Goal: Find contact information: Find contact information

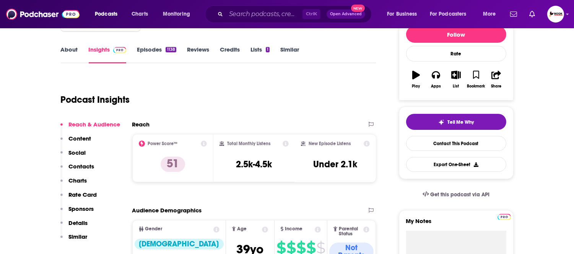
scroll to position [85, 0]
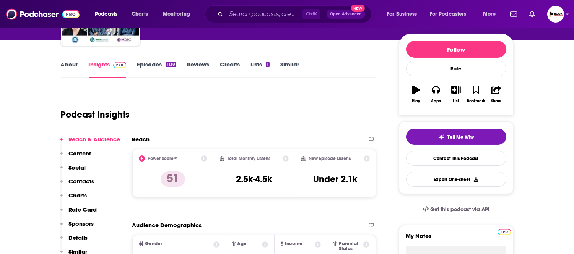
click at [73, 65] on link "About" at bounding box center [69, 70] width 17 height 18
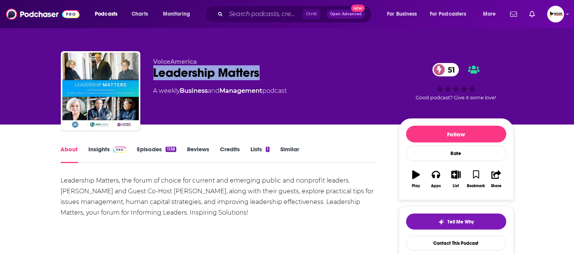
drag, startPoint x: 153, startPoint y: 75, endPoint x: 262, endPoint y: 75, distance: 109.0
click at [262, 75] on div "Leadership Matters 51" at bounding box center [269, 72] width 233 height 15
copy h1 "Leadership Matters"
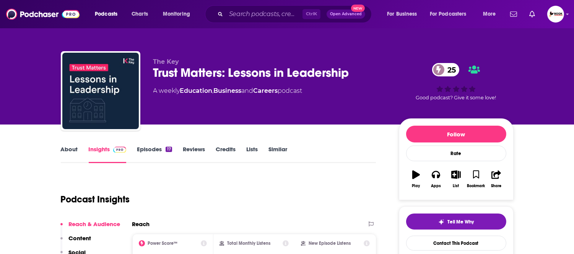
click at [155, 80] on div "Trust Matters: Lessons in Leadership 25" at bounding box center [269, 72] width 233 height 15
click at [71, 149] on link "About" at bounding box center [69, 155] width 17 height 18
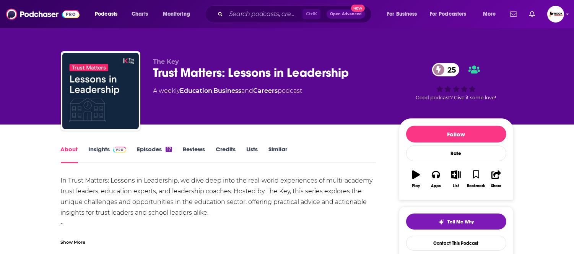
click at [80, 242] on div "Show More" at bounding box center [73, 241] width 25 height 7
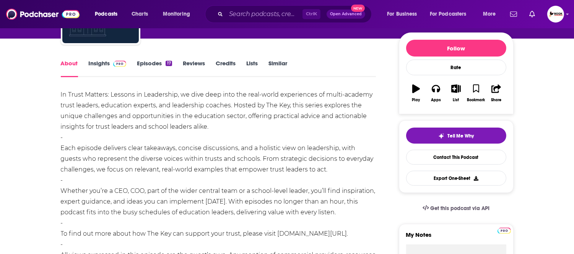
scroll to position [85, 0]
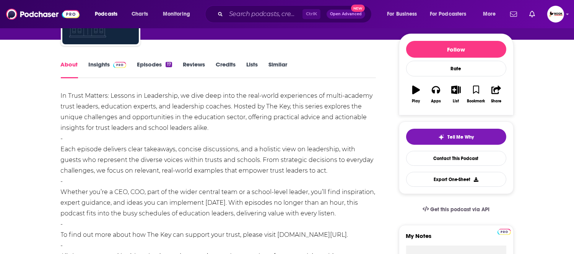
click at [97, 70] on link "Insights" at bounding box center [108, 70] width 38 height 18
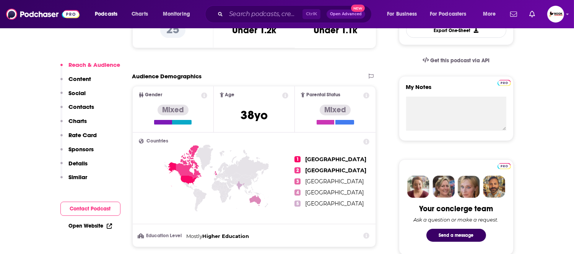
scroll to position [339, 0]
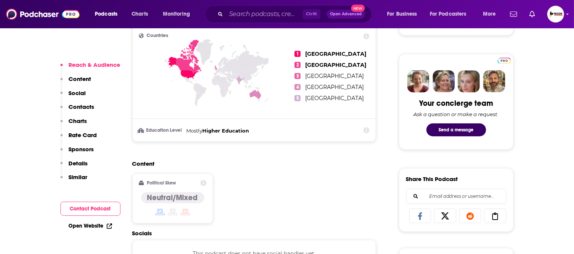
click at [82, 105] on p "Contacts" at bounding box center [82, 106] width 26 height 7
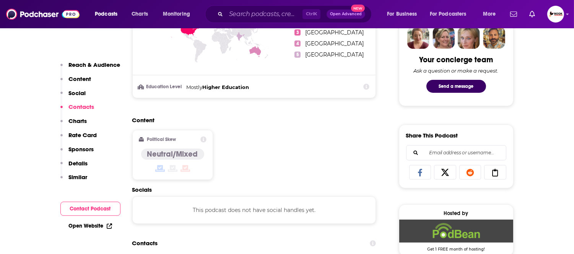
scroll to position [514, 0]
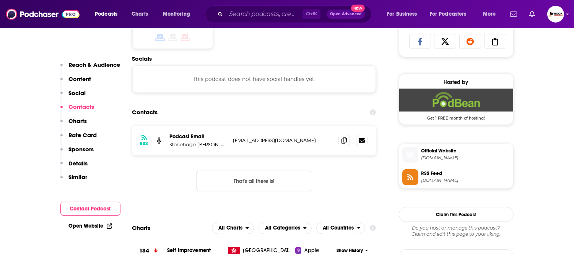
click at [85, 227] on link "Open Website" at bounding box center [90, 226] width 43 height 6
click at [343, 141] on icon at bounding box center [343, 140] width 5 height 6
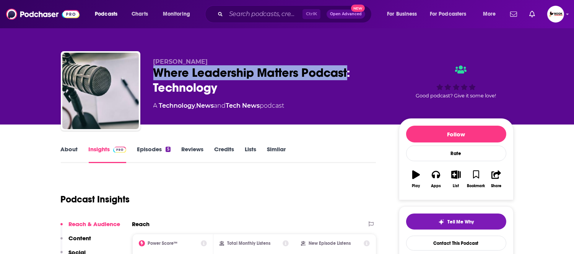
drag, startPoint x: 151, startPoint y: 76, endPoint x: 348, endPoint y: 74, distance: 197.7
click at [348, 74] on div "Odgers Where Leadership Matters Podcast: Technology A Technology , News and Tec…" at bounding box center [287, 92] width 453 height 83
copy h2 "Where Leadership Matters Podcast"
click at [70, 150] on link "About" at bounding box center [69, 155] width 17 height 18
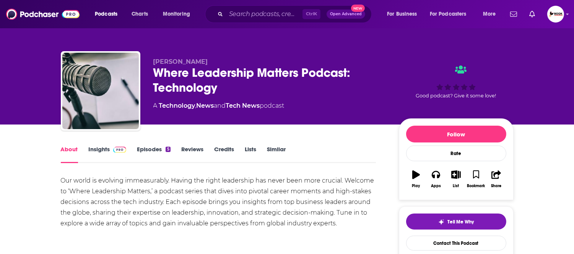
click at [96, 149] on link "Insights" at bounding box center [108, 155] width 38 height 18
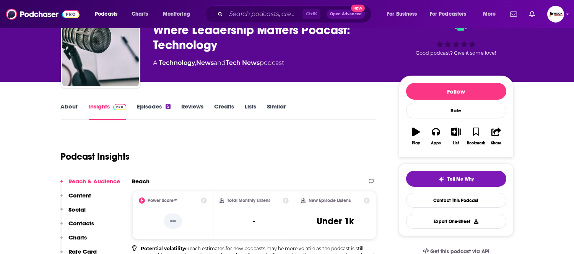
scroll to position [170, 0]
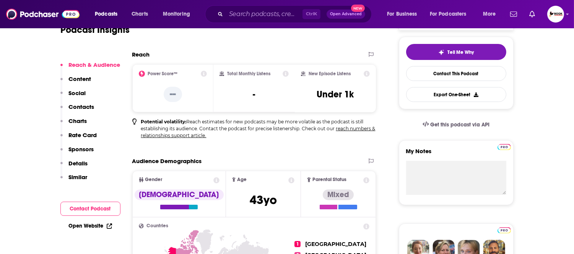
click at [88, 108] on p "Contacts" at bounding box center [82, 106] width 26 height 7
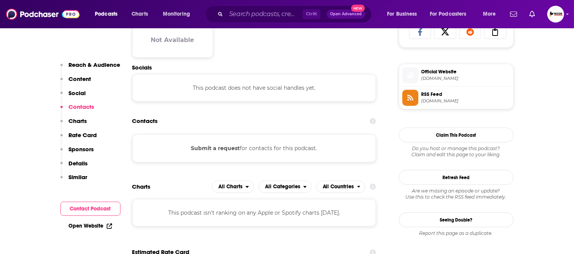
scroll to position [533, 0]
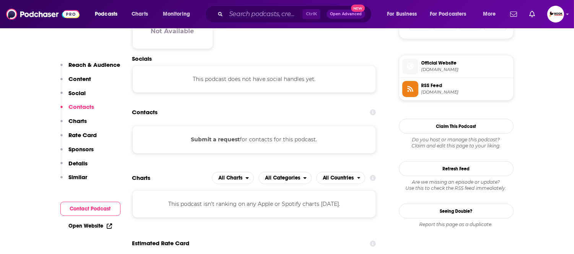
click at [97, 226] on link "Open Website" at bounding box center [90, 226] width 43 height 6
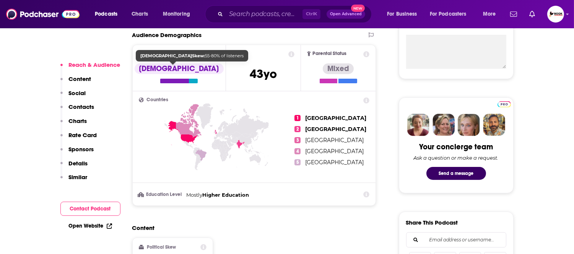
scroll to position [425, 0]
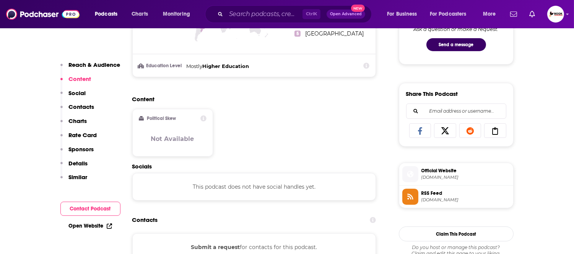
click at [81, 121] on p "Charts" at bounding box center [78, 120] width 18 height 7
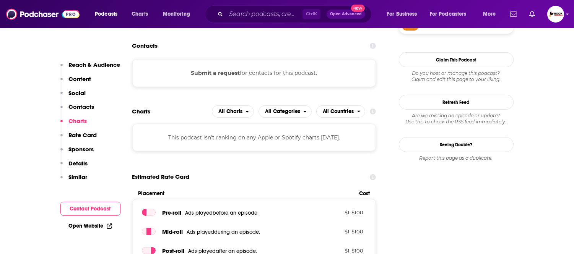
click at [81, 110] on p "Contacts" at bounding box center [82, 106] width 26 height 7
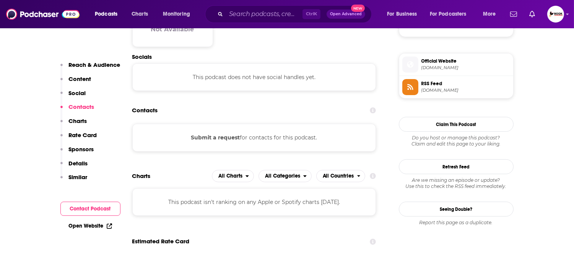
scroll to position [533, 0]
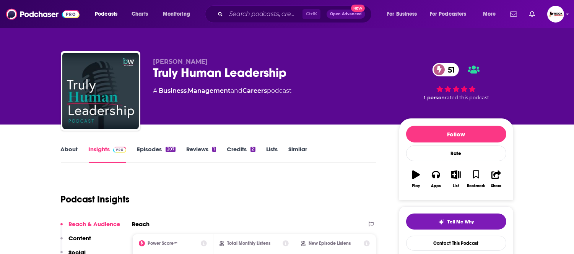
click at [9, 86] on div "Brent Stewart Truly Human Leadership 51 A Business , Management and Careers pod…" at bounding box center [287, 62] width 574 height 125
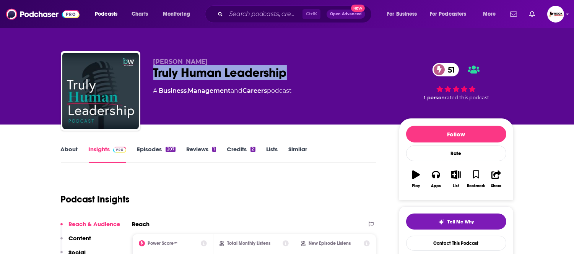
drag, startPoint x: 306, startPoint y: 75, endPoint x: 146, endPoint y: 75, distance: 159.8
click at [146, 75] on div "Brent Stewart Truly Human Leadership 51 A Business , Management and Careers pod…" at bounding box center [287, 92] width 453 height 83
copy h2 "Truly Human Leadership"
click at [71, 150] on link "About" at bounding box center [69, 155] width 17 height 18
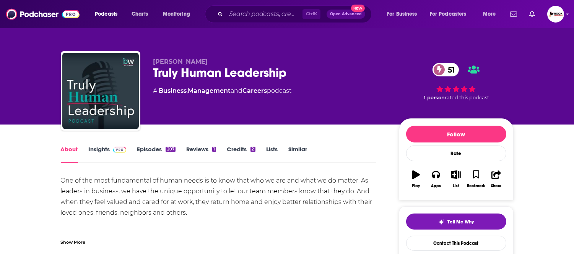
click at [103, 152] on link "Insights" at bounding box center [108, 155] width 38 height 18
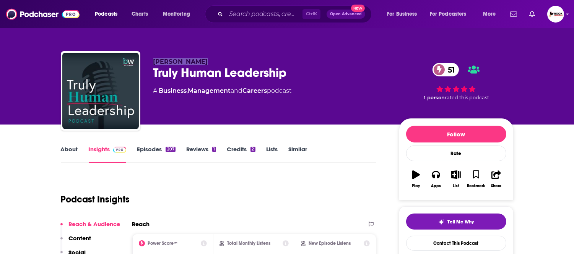
drag, startPoint x: 210, startPoint y: 60, endPoint x: 135, endPoint y: 60, distance: 74.9
click at [135, 60] on div "Brent Stewart Truly Human Leadership 51 A Business , Management and Careers pod…" at bounding box center [287, 92] width 453 height 83
copy div "Brent Stewart"
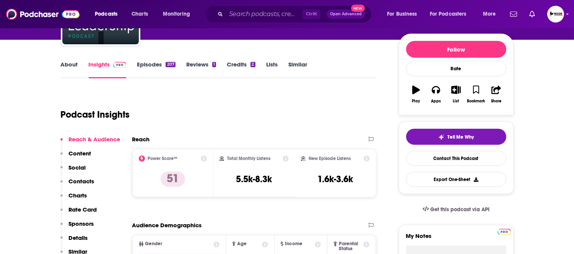
click at [87, 180] on p "Contacts" at bounding box center [82, 181] width 26 height 7
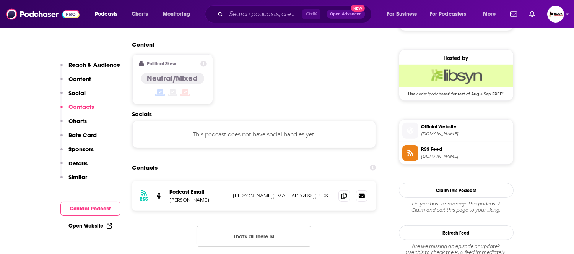
scroll to position [616, 0]
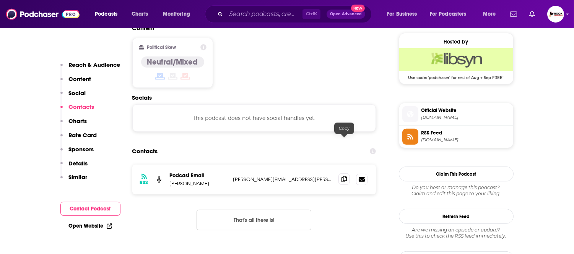
click at [345, 176] on icon at bounding box center [343, 179] width 5 height 6
click at [89, 227] on link "Open Website" at bounding box center [90, 226] width 43 height 6
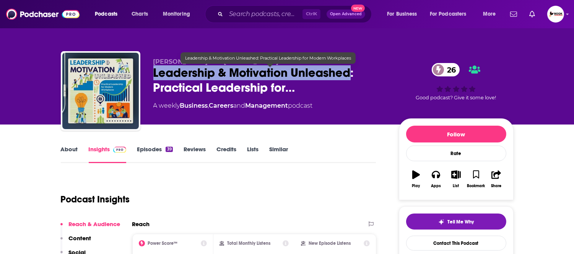
drag, startPoint x: 148, startPoint y: 75, endPoint x: 351, endPoint y: 74, distance: 203.0
click at [351, 74] on div "[PERSON_NAME] and [PERSON_NAME] Book Leadership & Motivation Unleashed: Practic…" at bounding box center [287, 92] width 453 height 83
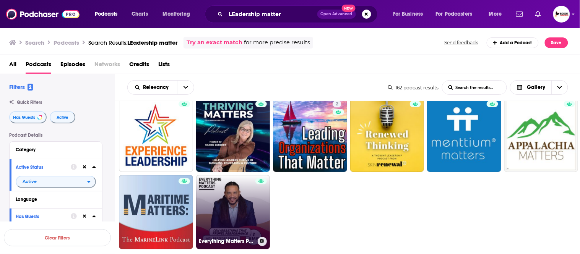
scroll to position [589, 0]
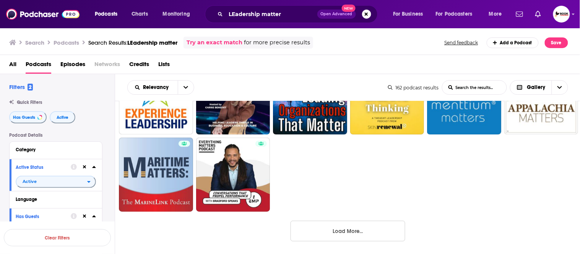
click at [385, 236] on button "Load More..." at bounding box center [348, 231] width 115 height 21
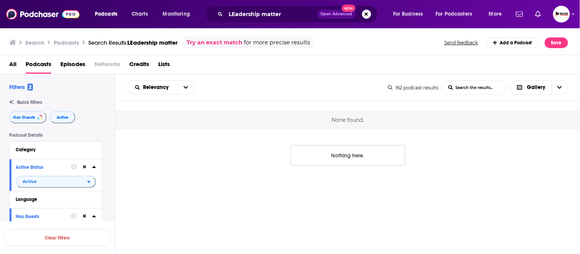
scroll to position [0, 0]
click at [360, 158] on button "Nothing here." at bounding box center [348, 155] width 115 height 21
click at [561, 16] on img "Logged in as BookLaunchers" at bounding box center [561, 14] width 17 height 17
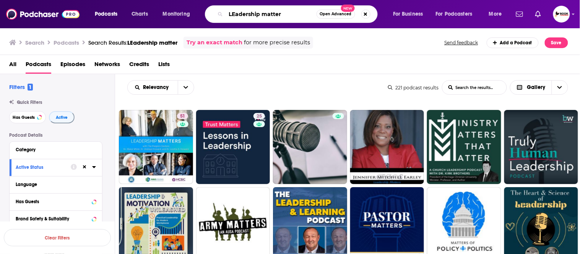
drag, startPoint x: 285, startPoint y: 15, endPoint x: 193, endPoint y: 16, distance: 92.2
click at [193, 16] on div "Podcasts Charts Monitoring LEadership matter Open Advanced New For Business For…" at bounding box center [299, 14] width 420 height 18
paste input "resilience,"
type input "resilience, Grief"
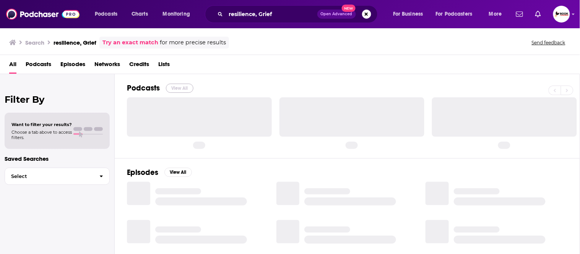
click at [179, 89] on button "View All" at bounding box center [180, 88] width 28 height 9
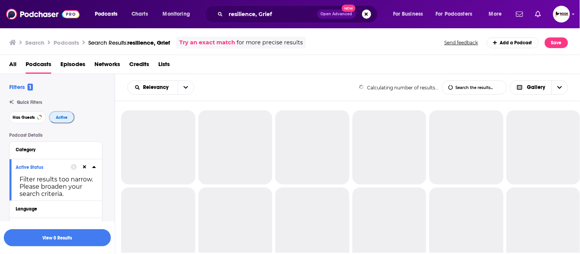
click at [58, 119] on span "Active" at bounding box center [62, 117] width 12 height 4
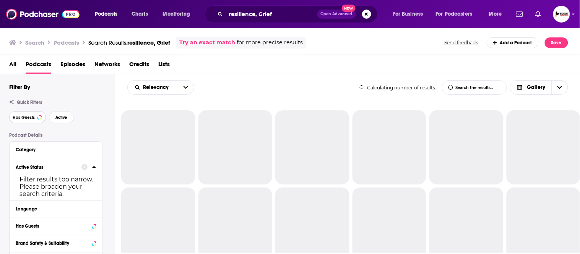
click at [21, 119] on span "Has Guests" at bounding box center [24, 117] width 22 height 4
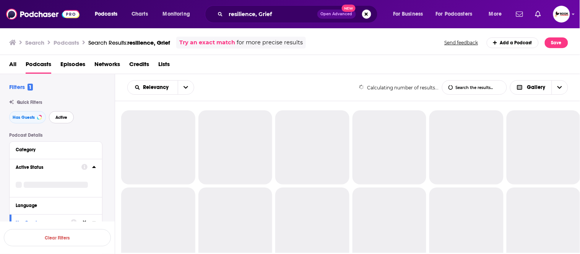
click at [59, 119] on span "Active" at bounding box center [61, 117] width 12 height 4
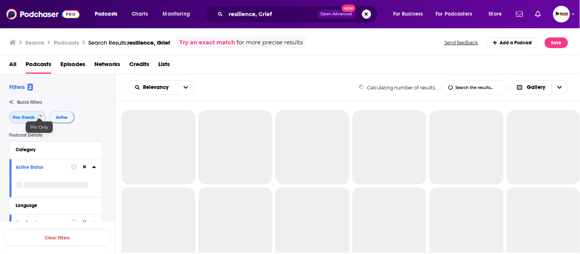
click at [22, 119] on span "Has Guests" at bounding box center [24, 117] width 22 height 4
click at [56, 119] on span "Active" at bounding box center [62, 117] width 12 height 4
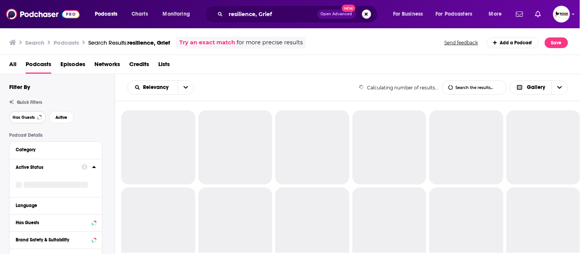
click at [20, 119] on span "Has Guests" at bounding box center [24, 117] width 22 height 4
click at [56, 119] on span "Active" at bounding box center [61, 117] width 12 height 4
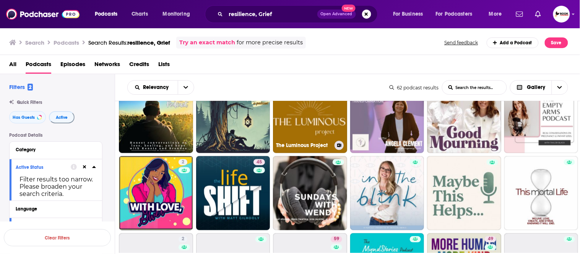
scroll to position [297, 0]
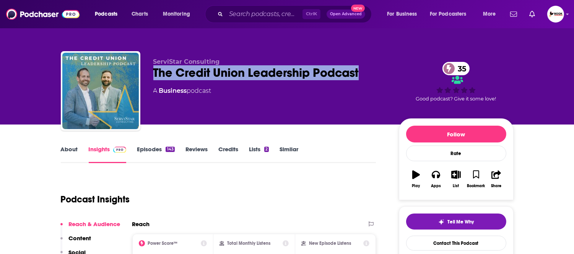
drag, startPoint x: 347, startPoint y: 80, endPoint x: 154, endPoint y: 79, distance: 193.4
click at [154, 79] on div "The Credit Union Leadership Podcast 35" at bounding box center [269, 72] width 233 height 15
copy h2 "The Credit Union Leadership Podcast"
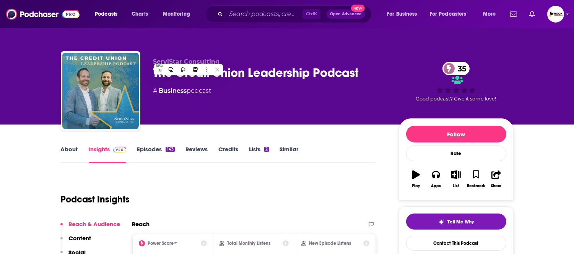
click at [254, 44] on div "ServiStar Consulting The Credit Union Leadership Podcast 35 A Business podcast …" at bounding box center [287, 83] width 464 height 83
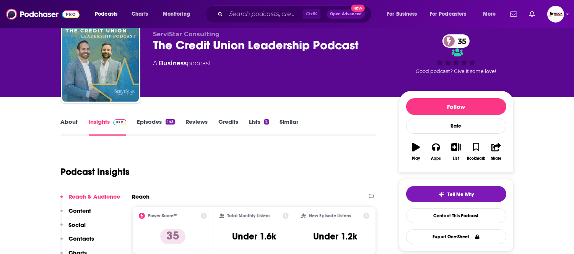
scroll to position [42, 0]
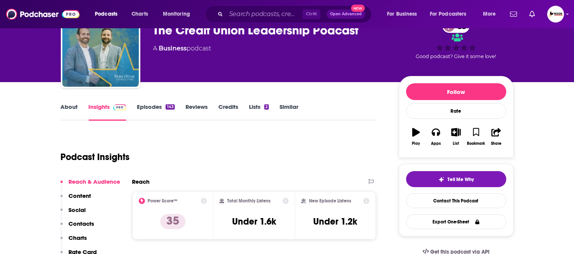
click at [86, 223] on p "Contacts" at bounding box center [82, 223] width 26 height 7
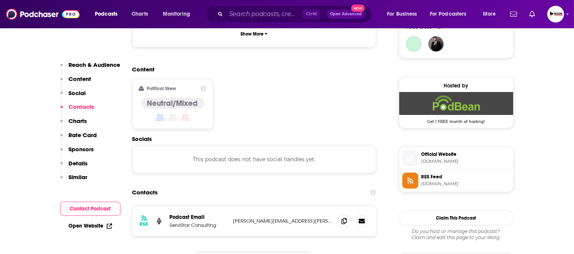
scroll to position [607, 0]
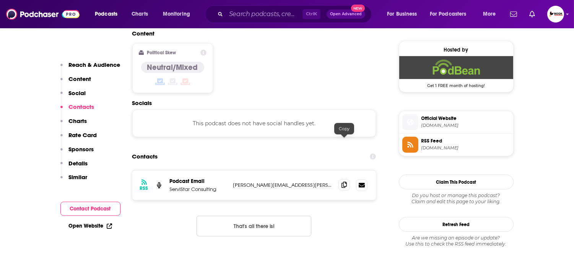
click at [343, 182] on icon at bounding box center [343, 185] width 5 height 6
click at [100, 64] on p "Reach & Audience" at bounding box center [95, 64] width 52 height 7
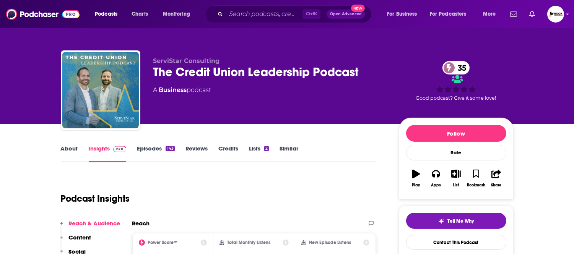
scroll to position [0, 0]
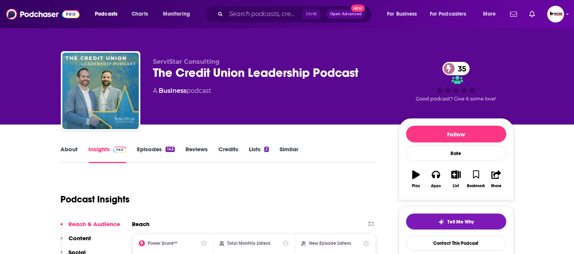
click at [71, 152] on link "About" at bounding box center [69, 155] width 17 height 18
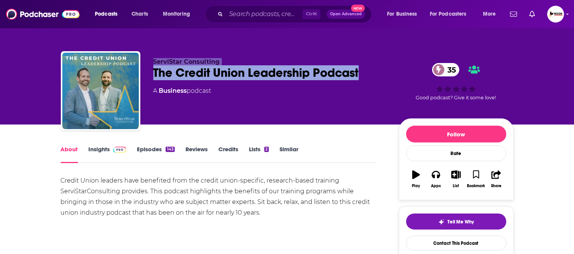
drag, startPoint x: 146, startPoint y: 59, endPoint x: 374, endPoint y: 71, distance: 227.8
click at [374, 71] on div "ServiStar Consulting The Credit Union Leadership Podcast 35 A Business podcast …" at bounding box center [287, 92] width 453 height 83
copy div "ServiStar Consulting The Credit Union Leadership Podcast"
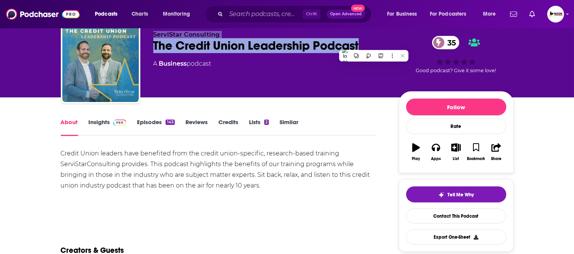
scroll to position [42, 0]
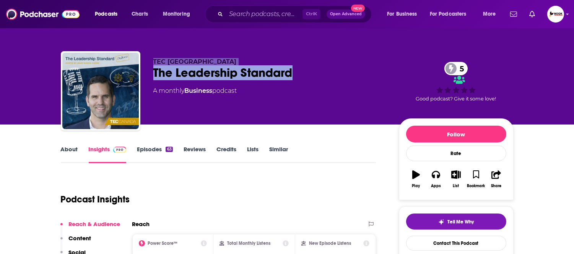
drag, startPoint x: 303, startPoint y: 76, endPoint x: 140, endPoint y: 76, distance: 163.2
click at [140, 76] on div "TEC Canada The Leadership Standard 5 A monthly Business podcast 5 Good podcast?…" at bounding box center [287, 92] width 453 height 83
copy div "TEC Canada The Leadership Standard"
click at [181, 71] on div "The Leadership Standard 5" at bounding box center [269, 72] width 233 height 15
drag, startPoint x: 255, startPoint y: 73, endPoint x: 149, endPoint y: 74, distance: 105.5
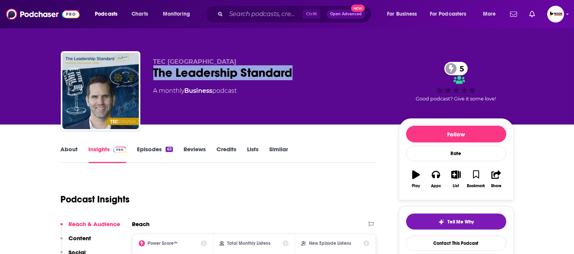
click at [149, 74] on div "TEC Canada The Leadership Standard 5 A monthly Business podcast 5 Good podcast?…" at bounding box center [287, 92] width 453 height 83
copy h2 "The Leadership Standard"
click at [68, 148] on link "About" at bounding box center [69, 155] width 17 height 18
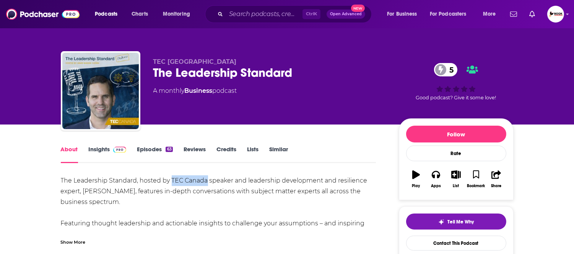
drag, startPoint x: 171, startPoint y: 183, endPoint x: 207, endPoint y: 183, distance: 36.7
click at [207, 183] on div "The Leadership Standard, hosted by TEC Canada speaker and leadership developmen…" at bounding box center [218, 218] width 315 height 86
copy div "TEC [GEOGRAPHIC_DATA]"
click at [97, 155] on link "Insights" at bounding box center [108, 155] width 38 height 18
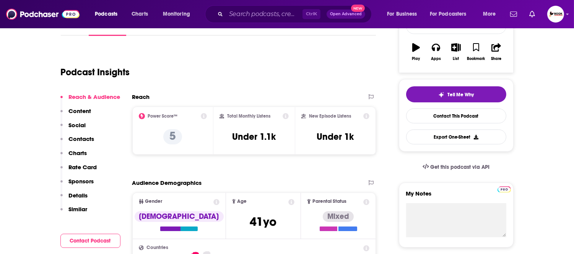
click at [89, 138] on p "Contacts" at bounding box center [82, 138] width 26 height 7
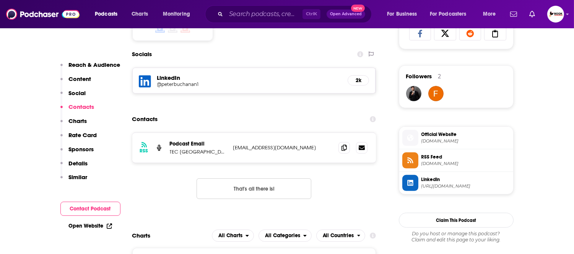
scroll to position [529, 0]
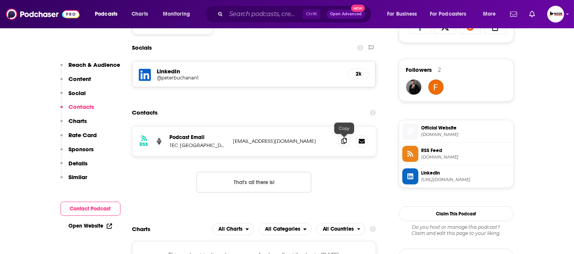
click at [341, 143] on icon at bounding box center [343, 141] width 5 height 6
click at [104, 226] on link "Open Website" at bounding box center [90, 226] width 43 height 6
click at [157, 76] on h5 "@peterbuchanan1" at bounding box center [218, 78] width 122 height 6
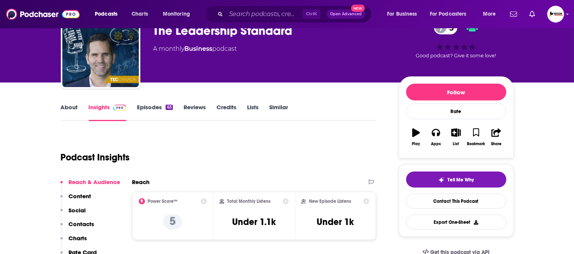
scroll to position [0, 0]
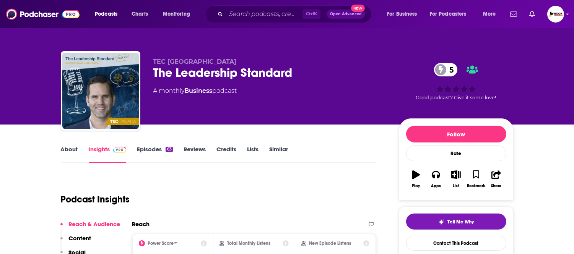
click at [67, 152] on link "About" at bounding box center [69, 155] width 17 height 18
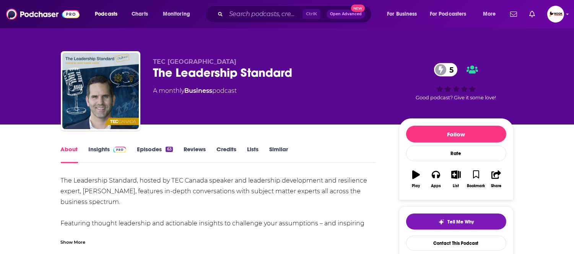
click at [78, 239] on div "Show More" at bounding box center [73, 241] width 25 height 7
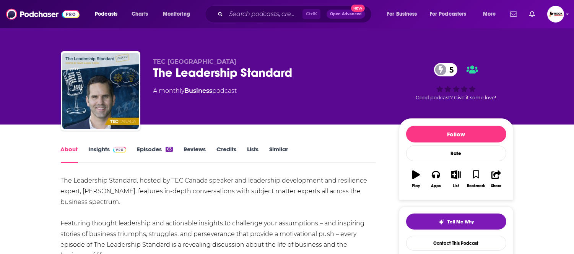
scroll to position [42, 0]
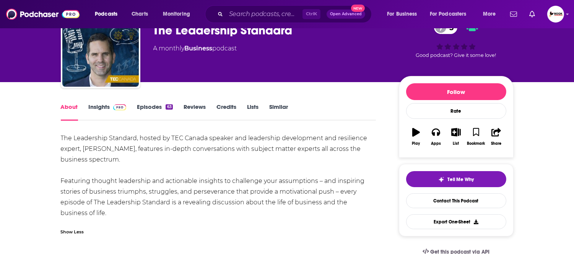
click at [85, 151] on div "The Leadership Standard, hosted by TEC Canada speaker and leadership developmen…" at bounding box center [218, 176] width 315 height 86
drag, startPoint x: 84, startPoint y: 151, endPoint x: 143, endPoint y: 152, distance: 59.3
click at [143, 152] on div "The Leadership Standard, hosted by TEC Canada speaker and leadership developmen…" at bounding box center [218, 176] width 315 height 86
copy div "Jamie Mason Cohen"
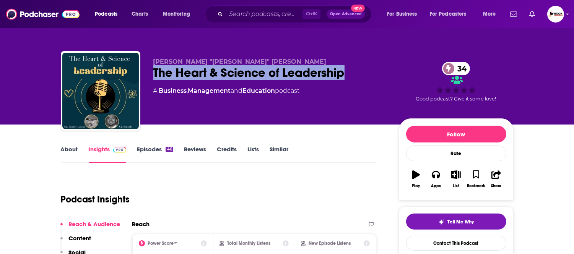
drag, startPoint x: 345, startPoint y: 78, endPoint x: 152, endPoint y: 78, distance: 193.4
click at [152, 78] on div "Dr. Paul "Paulie" Gavoni The Heart & Science of Leadership 34 A Business , Mana…" at bounding box center [287, 92] width 453 height 83
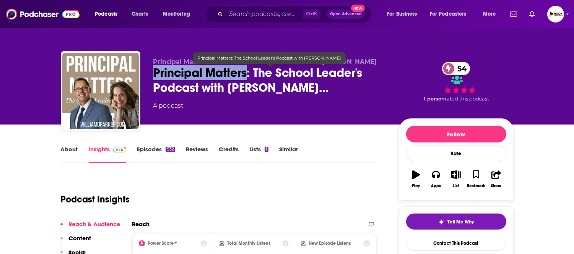
drag, startPoint x: 248, startPoint y: 76, endPoint x: 181, endPoint y: 107, distance: 73.6
click at [151, 69] on div "Principal Matters: The School Leader's Podcast with William D. Parker Principal…" at bounding box center [287, 92] width 453 height 83
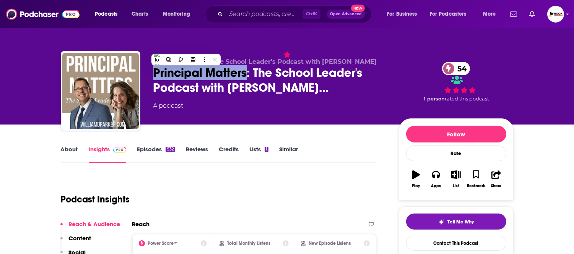
copy h2 "Principal Matters"
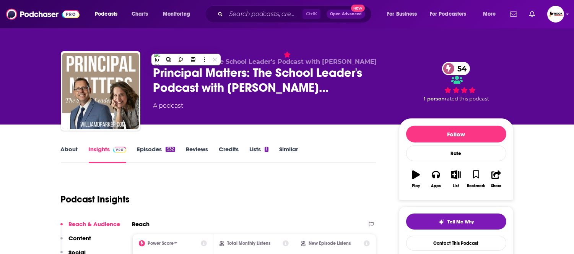
click at [322, 110] on div "A podcast" at bounding box center [269, 105] width 233 height 9
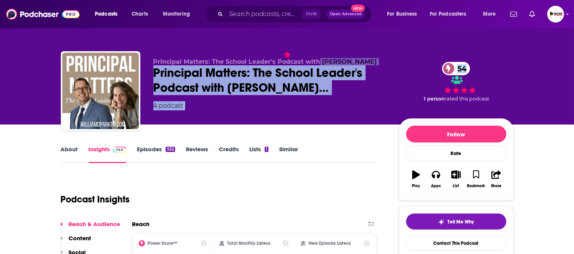
drag, startPoint x: 392, startPoint y: 58, endPoint x: 322, endPoint y: 55, distance: 70.4
click at [319, 59] on div "Principal Matters: The School Leader's Podcast with William D. Parker Principal…" at bounding box center [333, 92] width 360 height 69
click at [324, 33] on div "Principal Matters: The School Leader's Podcast with William D. Parker Principal…" at bounding box center [286, 62] width 489 height 125
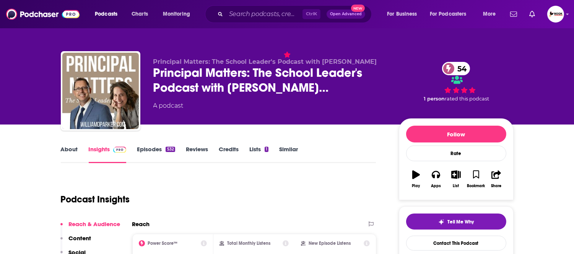
drag, startPoint x: 323, startPoint y: 60, endPoint x: 375, endPoint y: 60, distance: 52.4
click at [375, 60] on span "Principal Matters: The School Leader's Podcast with William D. Parker" at bounding box center [265, 61] width 224 height 7
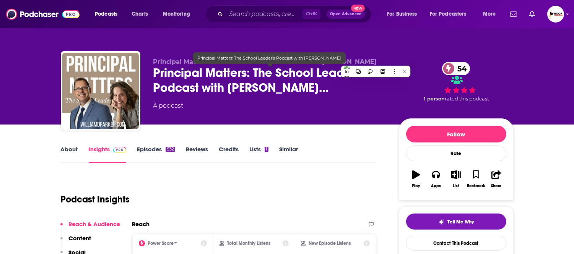
copy span "William D. Parker"
drag, startPoint x: 0, startPoint y: 119, endPoint x: 43, endPoint y: 152, distance: 54.1
click at [0, 119] on div "Principal Matters: The School Leader's Podcast with William D. Parker Principal…" at bounding box center [287, 62] width 574 height 125
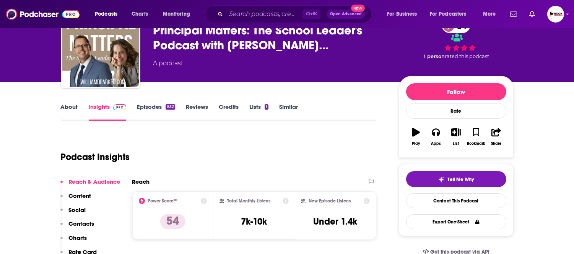
click at [85, 224] on p "Contacts" at bounding box center [82, 223] width 26 height 7
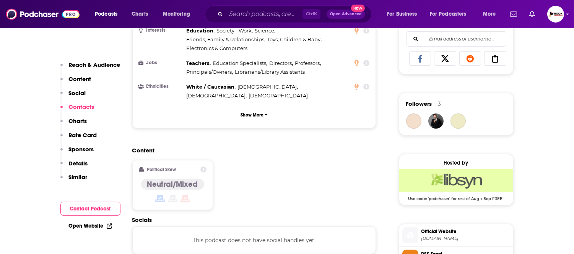
scroll to position [616, 0]
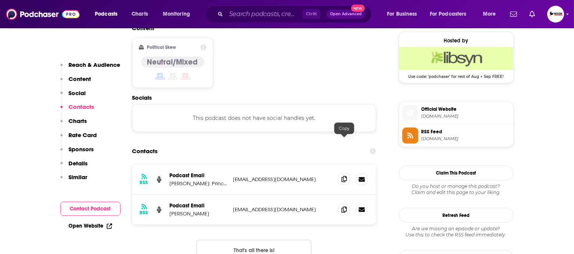
click at [341, 176] on icon at bounding box center [343, 179] width 5 height 6
click at [219, 194] on div "RSS Podcast Email William D. Parker: Principal, Author, Speaker and Blogger wil…" at bounding box center [254, 219] width 244 height 108
click at [341, 206] on icon at bounding box center [343, 209] width 5 height 6
click at [93, 225] on link "Open Website" at bounding box center [90, 226] width 43 height 6
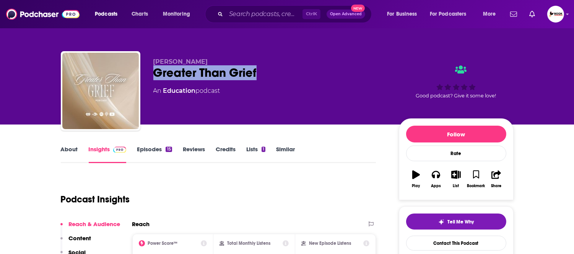
drag, startPoint x: 155, startPoint y: 78, endPoint x: 289, endPoint y: 78, distance: 133.8
click at [289, 78] on div "Greater Than Grief" at bounding box center [269, 72] width 233 height 15
copy h2 "Greater Than Grief"
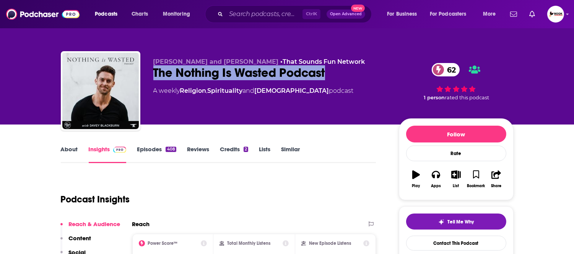
drag, startPoint x: 326, startPoint y: 77, endPoint x: 144, endPoint y: 75, distance: 181.6
click at [144, 75] on div "Davey Blackburn and Aubrey Sampson • That Sounds Fun Network The Nothing Is Was…" at bounding box center [287, 92] width 453 height 83
copy h2 "The Nothing Is Wasted Podcast"
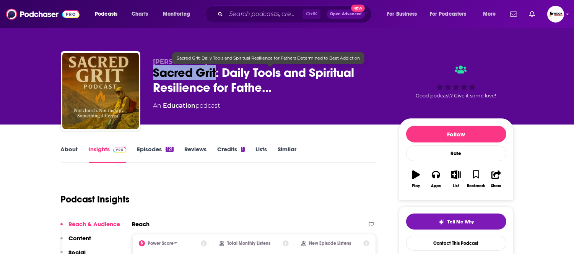
drag, startPoint x: 151, startPoint y: 78, endPoint x: 215, endPoint y: 78, distance: 64.2
click at [215, 78] on div "Jason Sacred Grit: Daily Tools and Spiritual Resilience for Fathe… An Education…" at bounding box center [287, 92] width 453 height 83
copy h2 "Sacred Grit"
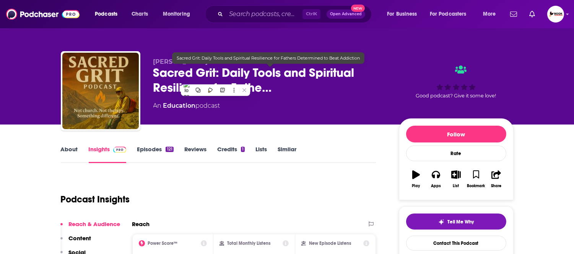
click at [317, 97] on div "Jason Sacred Grit: Daily Tools and Spiritual Resilience for Fathe… An Education…" at bounding box center [269, 88] width 233 height 61
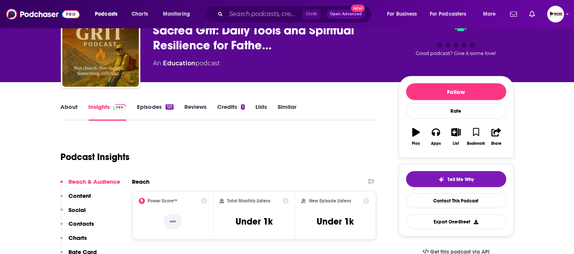
click at [81, 221] on p "Contacts" at bounding box center [82, 223] width 26 height 7
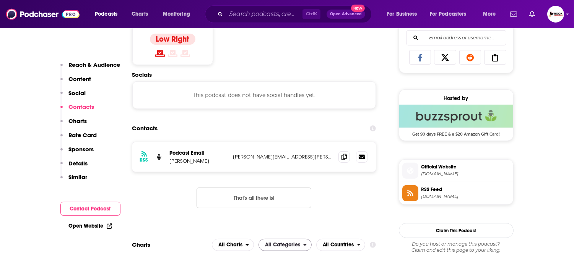
scroll to position [514, 0]
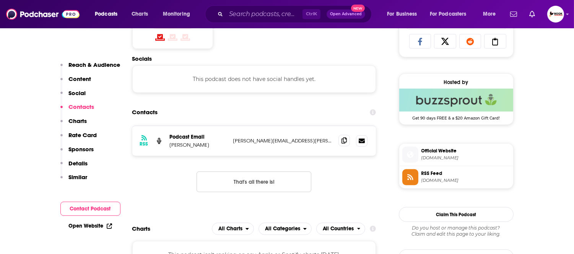
click at [345, 142] on icon at bounding box center [343, 141] width 5 height 6
click at [88, 63] on p "Reach & Audience" at bounding box center [95, 64] width 52 height 7
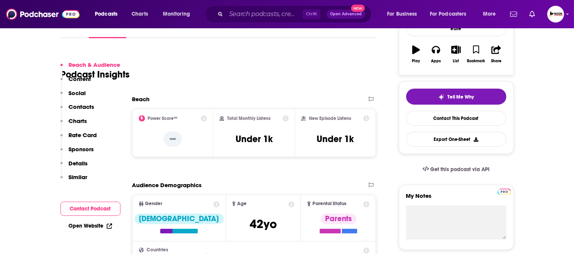
scroll to position [113, 0]
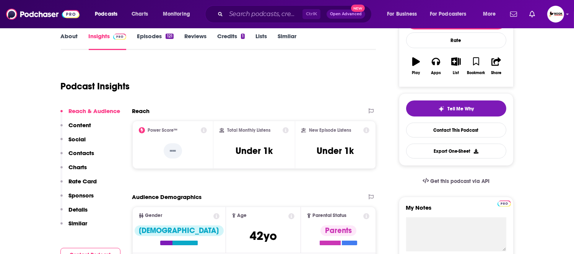
click at [71, 37] on link "About" at bounding box center [69, 41] width 17 height 18
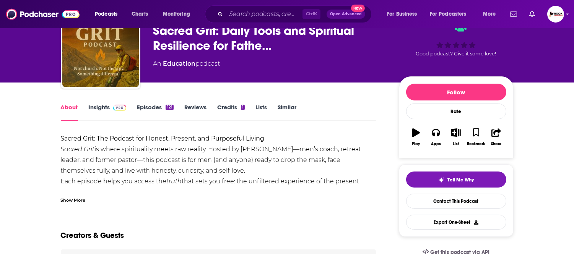
scroll to position [42, 0]
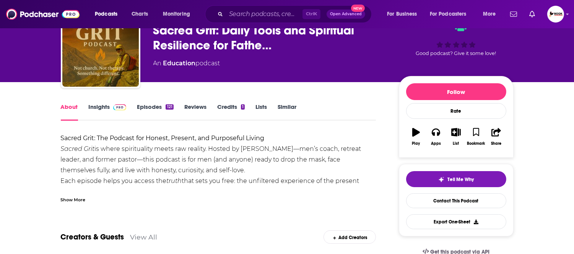
click at [71, 200] on div "Show More" at bounding box center [73, 199] width 25 height 7
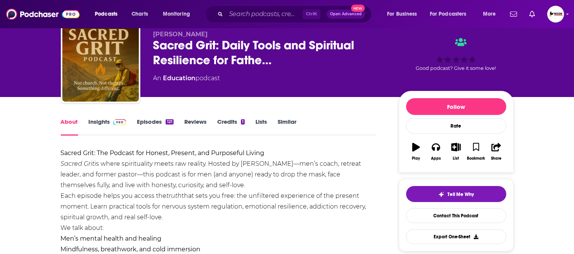
scroll to position [0, 0]
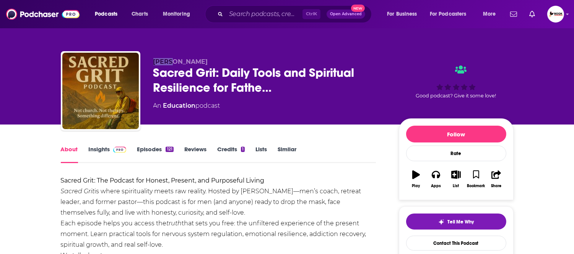
drag, startPoint x: 153, startPoint y: 62, endPoint x: 185, endPoint y: 63, distance: 32.2
click at [184, 63] on p "Jason" at bounding box center [269, 61] width 233 height 7
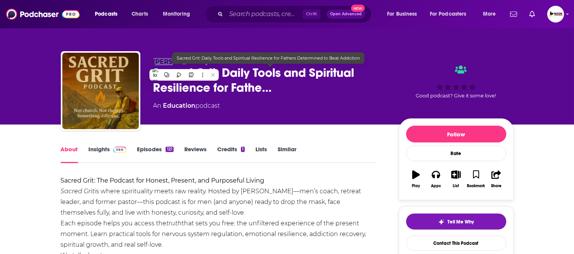
copy span "Jason"
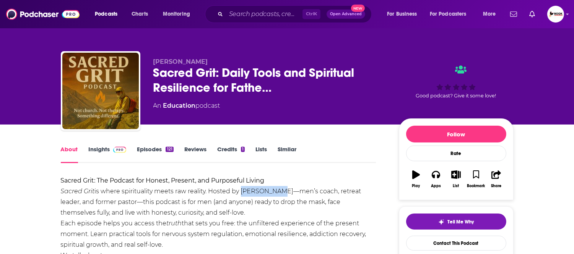
drag, startPoint x: 241, startPoint y: 194, endPoint x: 272, endPoint y: 194, distance: 30.6
copy div "Jason Lyle"
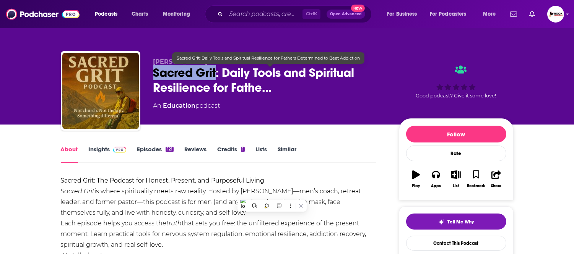
drag, startPoint x: 148, startPoint y: 78, endPoint x: 217, endPoint y: 78, distance: 69.6
click at [217, 78] on div "Jason Sacred Grit: Daily Tools and Spiritual Resilience for Fathe… An Education…" at bounding box center [287, 92] width 453 height 83
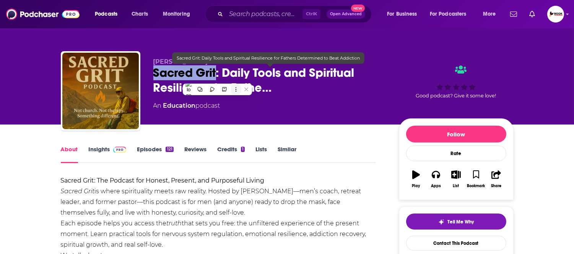
copy h1 "Sacred Grit"
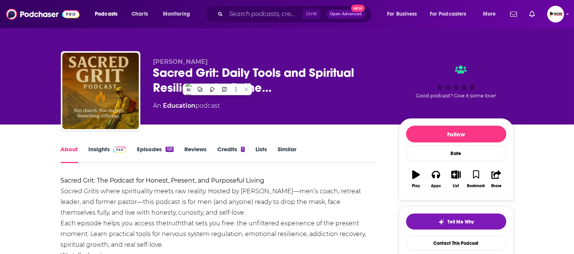
click at [104, 150] on link "Insights" at bounding box center [108, 155] width 38 height 18
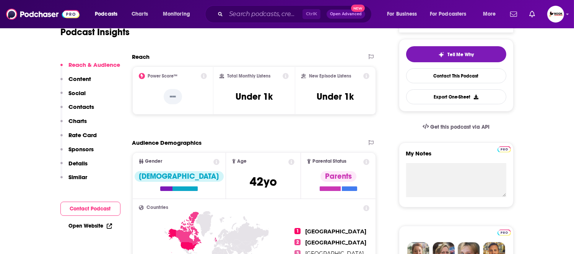
scroll to position [170, 0]
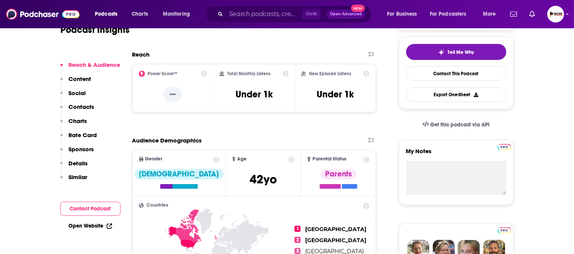
click at [81, 106] on p "Contacts" at bounding box center [82, 106] width 26 height 7
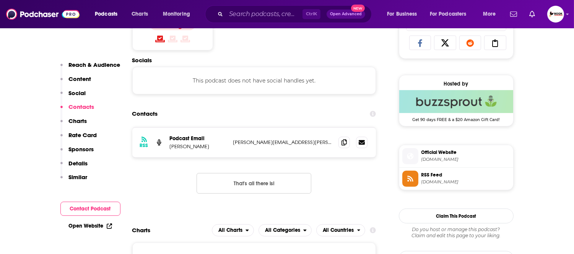
scroll to position [514, 0]
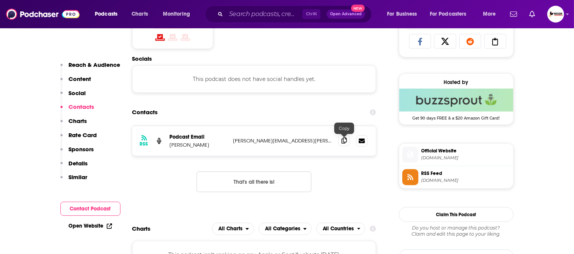
click at [343, 144] on icon at bounding box center [343, 141] width 5 height 6
click at [88, 227] on link "Open Website" at bounding box center [90, 226] width 43 height 6
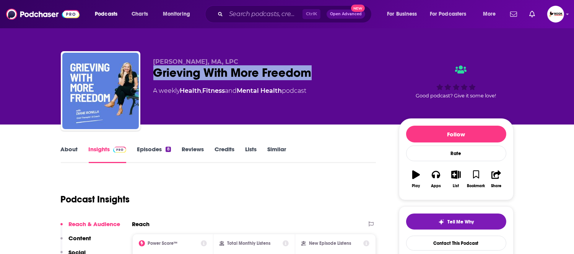
drag, startPoint x: 153, startPoint y: 78, endPoint x: 320, endPoint y: 82, distance: 167.1
click at [318, 82] on div "Diane Bonilla, MA, LPC Grieving With More Freedom A weekly Health , Fitness and…" at bounding box center [269, 88] width 233 height 61
copy h2 "Grieving With More Freedom"
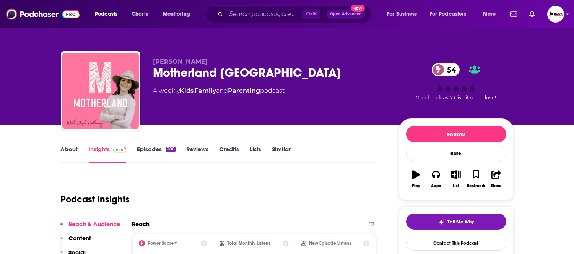
click at [71, 150] on link "About" at bounding box center [69, 155] width 17 height 18
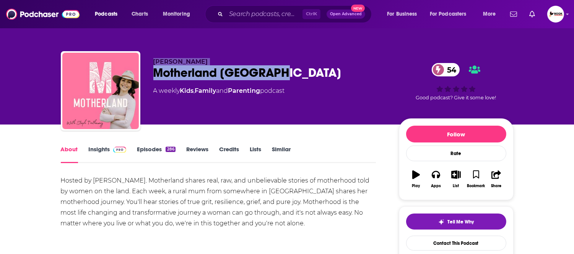
drag, startPoint x: 278, startPoint y: 77, endPoint x: 125, endPoint y: 78, distance: 152.5
click at [125, 78] on div "[PERSON_NAME] Motherland [GEOGRAPHIC_DATA] 54 A weekly Kids , Family and Parent…" at bounding box center [287, 92] width 453 height 83
click at [299, 76] on div "Motherland Australia 54" at bounding box center [269, 72] width 233 height 15
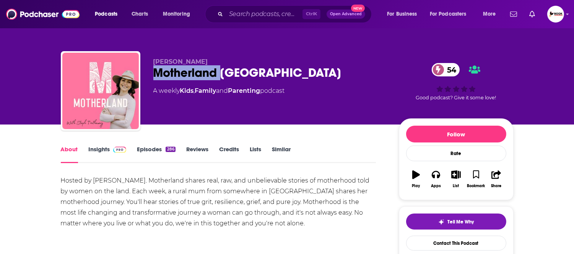
drag, startPoint x: 174, startPoint y: 74, endPoint x: 148, endPoint y: 74, distance: 26.0
click at [148, 74] on div "Stephanie Trethewey Motherland Australia 54 A weekly Kids , Family and Parentin…" at bounding box center [287, 92] width 453 height 83
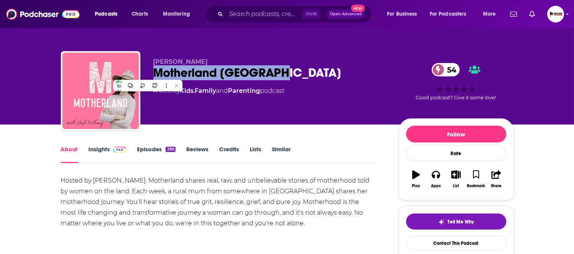
drag, startPoint x: 305, startPoint y: 75, endPoint x: 150, endPoint y: 75, distance: 154.4
click at [150, 75] on div "Stephanie Trethewey Motherland Australia 54 A weekly Kids , Family and Parentin…" at bounding box center [287, 92] width 453 height 83
copy h1 "Motherland Australia"
drag, startPoint x: 232, startPoint y: 59, endPoint x: 153, endPoint y: 61, distance: 79.6
click at [153, 61] on p "Stephanie Trethewey" at bounding box center [269, 61] width 233 height 7
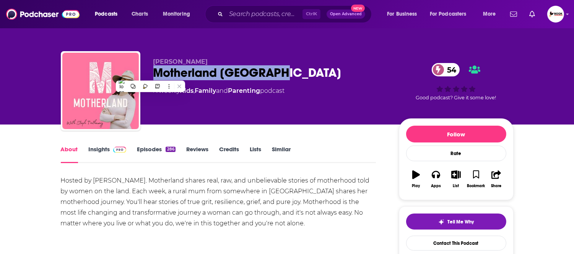
copy span "Stephanie Trethewey"
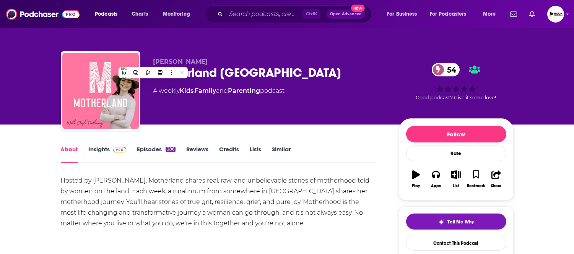
drag, startPoint x: 24, startPoint y: 127, endPoint x: 28, endPoint y: 132, distance: 6.6
click at [86, 151] on div "About" at bounding box center [75, 155] width 28 height 18
click at [93, 146] on link "Insights" at bounding box center [108, 155] width 38 height 18
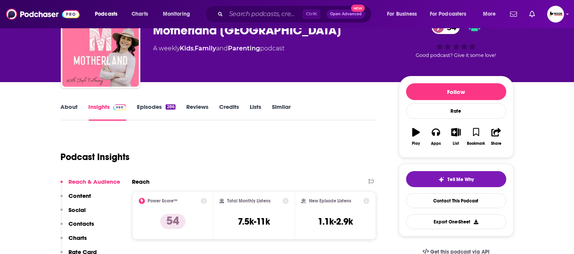
click at [86, 222] on p "Contacts" at bounding box center [82, 223] width 26 height 7
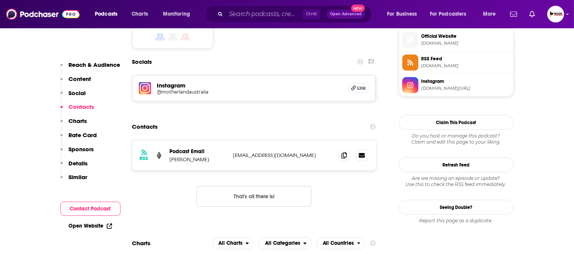
scroll to position [630, 0]
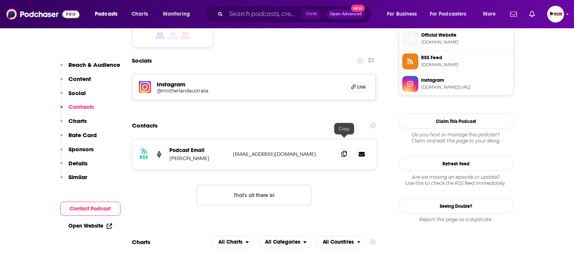
click at [343, 151] on icon at bounding box center [343, 154] width 5 height 6
click at [83, 226] on link "Open Website" at bounding box center [90, 226] width 43 height 6
click at [82, 227] on link "Open Website" at bounding box center [90, 226] width 43 height 6
click at [83, 223] on link "Open Website" at bounding box center [90, 226] width 43 height 6
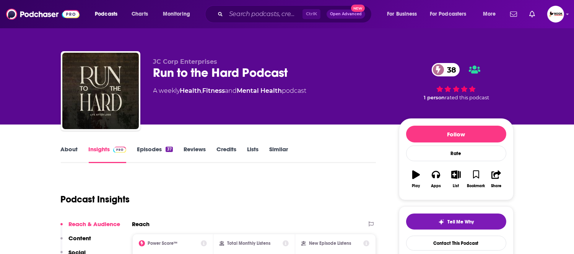
click at [66, 153] on link "About" at bounding box center [69, 155] width 17 height 18
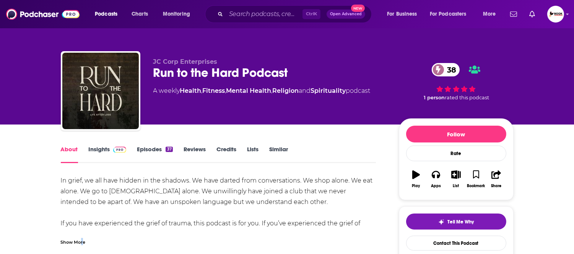
click at [81, 244] on div "Show More" at bounding box center [73, 241] width 25 height 7
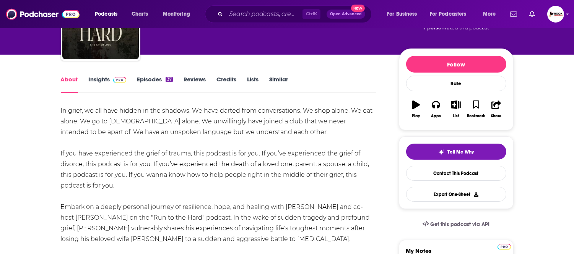
scroll to position [85, 0]
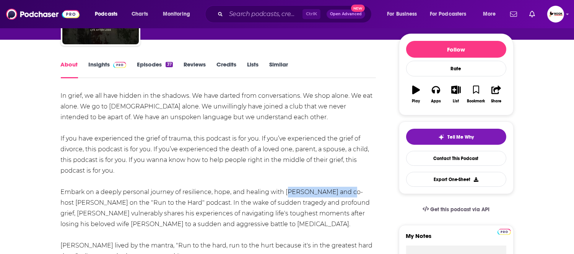
drag, startPoint x: 284, startPoint y: 194, endPoint x: 339, endPoint y: 194, distance: 55.1
click at [339, 194] on div "In grief, we all have hidden in the shadows. We have darted from conversations.…" at bounding box center [218, 187] width 315 height 193
copy div "[PERSON_NAME]"
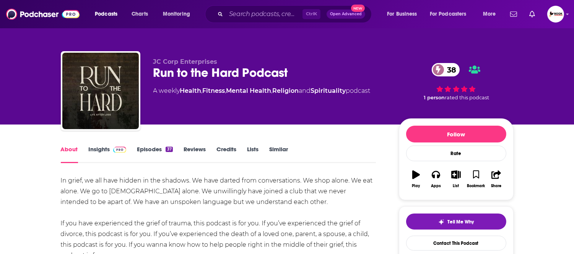
click at [101, 147] on link "Insights" at bounding box center [108, 155] width 38 height 18
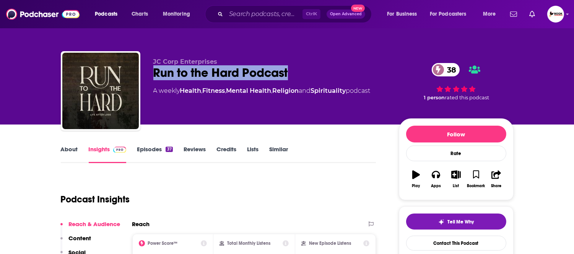
drag, startPoint x: 287, startPoint y: 74, endPoint x: 148, endPoint y: 74, distance: 138.8
click at [148, 74] on div "JC Corp Enterprises Run to the Hard Podcast 38 A weekly Health , Fitness , Ment…" at bounding box center [287, 92] width 453 height 83
copy h2 "Run to the Hard Podcast"
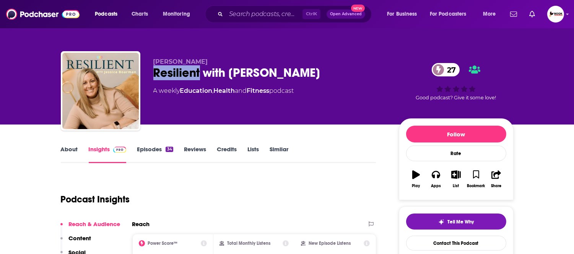
drag, startPoint x: 152, startPoint y: 80, endPoint x: 200, endPoint y: 79, distance: 47.8
click at [200, 79] on div "[PERSON_NAME] Resilient with [PERSON_NAME] 27 A weekly Education , Health and F…" at bounding box center [287, 92] width 453 height 83
copy h2 "Resilient"
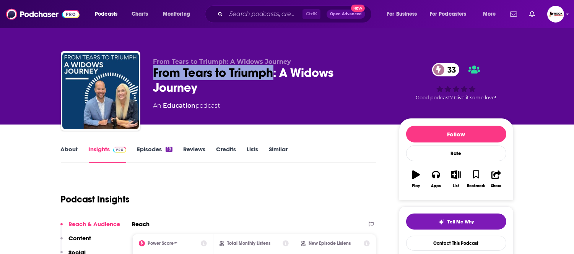
drag, startPoint x: 154, startPoint y: 75, endPoint x: 275, endPoint y: 75, distance: 121.2
click at [275, 75] on div "From Tears to Triumph: A Widows Journey 33" at bounding box center [269, 80] width 233 height 30
copy h2 "From Tears to Triumph"
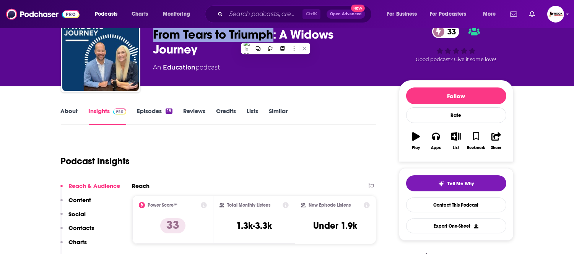
scroll to position [42, 0]
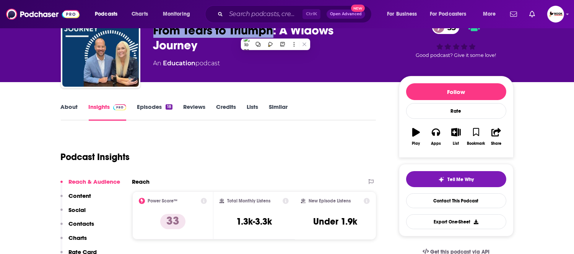
click at [73, 109] on link "About" at bounding box center [69, 112] width 17 height 18
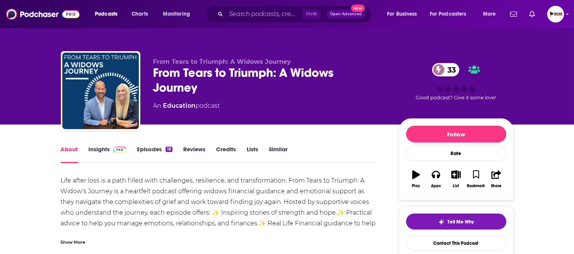
scroll to position [42, 0]
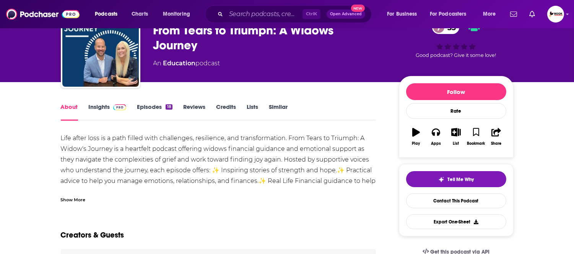
click at [71, 197] on div "Show More" at bounding box center [73, 199] width 25 height 7
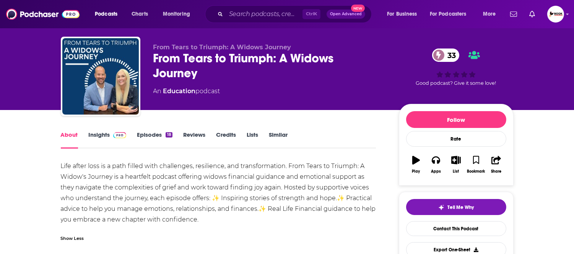
scroll to position [0, 0]
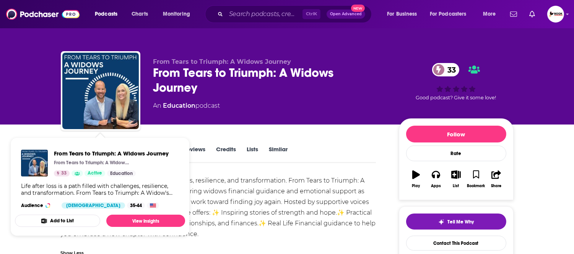
drag, startPoint x: 0, startPoint y: 122, endPoint x: 4, endPoint y: 130, distance: 8.9
click at [0, 122] on div "From Tears to Triumph: A Widows Journey From Tears to Triumph: A Widows Journey…" at bounding box center [287, 62] width 574 height 125
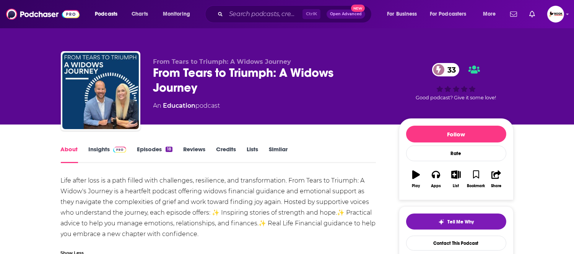
click at [99, 150] on link "Insights" at bounding box center [108, 155] width 38 height 18
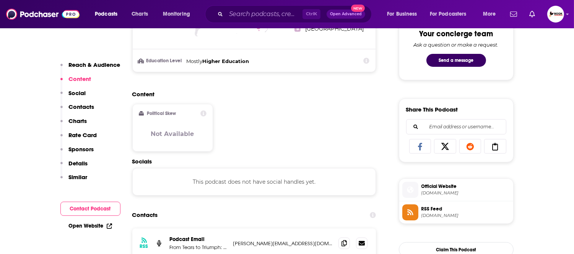
scroll to position [425, 0]
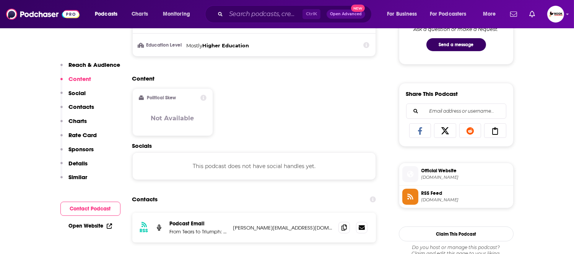
click at [90, 105] on p "Contacts" at bounding box center [82, 106] width 26 height 7
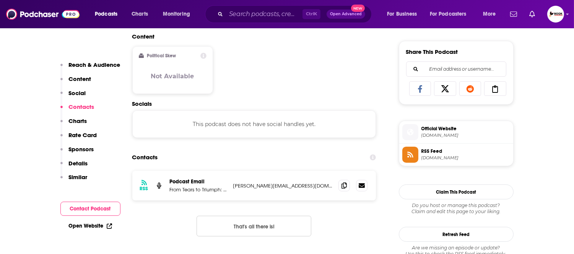
scroll to position [512, 0]
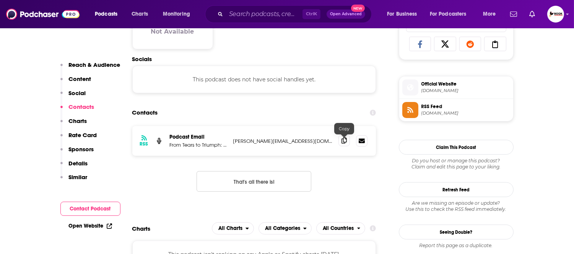
click at [346, 143] on icon at bounding box center [343, 141] width 5 height 6
click at [95, 226] on link "Open Website" at bounding box center [90, 226] width 43 height 6
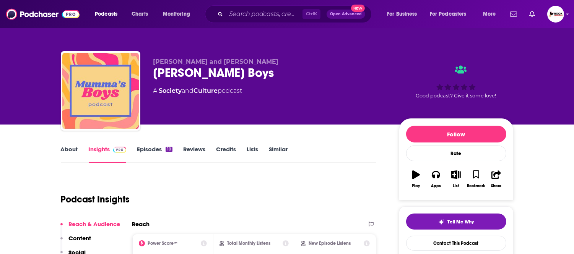
click at [71, 150] on link "About" at bounding box center [69, 155] width 17 height 18
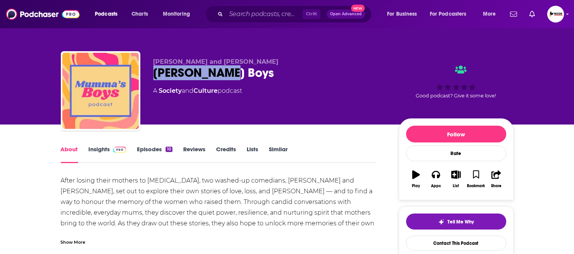
drag, startPoint x: 242, startPoint y: 78, endPoint x: 142, endPoint y: 75, distance: 99.8
click at [142, 75] on div "Michael Argus and Charlie Ranger Mumma's Boys A Society and Culture podcast Goo…" at bounding box center [287, 92] width 453 height 83
copy h1 "Mumma's Boys"
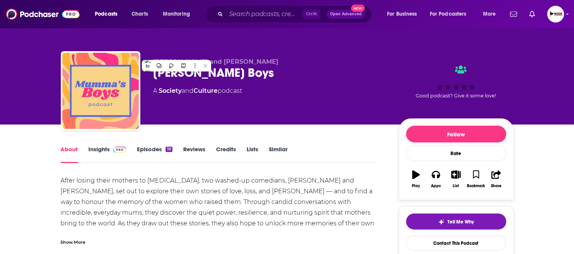
click at [273, 62] on p "Michael Argus and Charlie Ranger" at bounding box center [269, 61] width 233 height 7
drag, startPoint x: 292, startPoint y: 62, endPoint x: 153, endPoint y: 62, distance: 138.8
click at [153, 62] on p "Michael Argus and Charlie Ranger" at bounding box center [269, 61] width 233 height 7
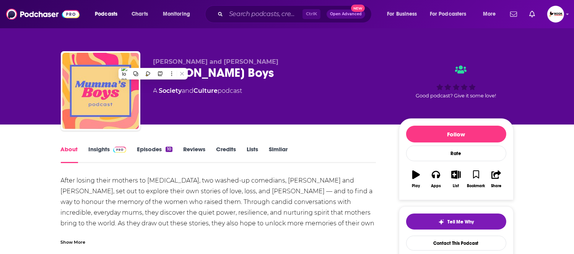
copy span "Michael Argus and Charlie Ranger"
click at [100, 154] on link "Insights" at bounding box center [108, 155] width 38 height 18
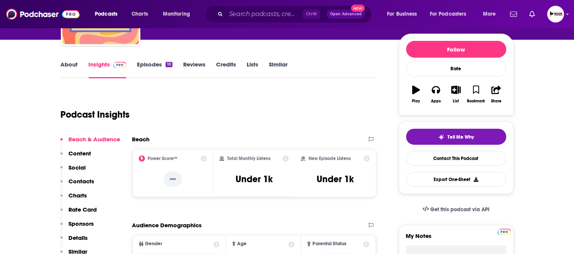
click at [88, 180] on p "Contacts" at bounding box center [82, 181] width 26 height 7
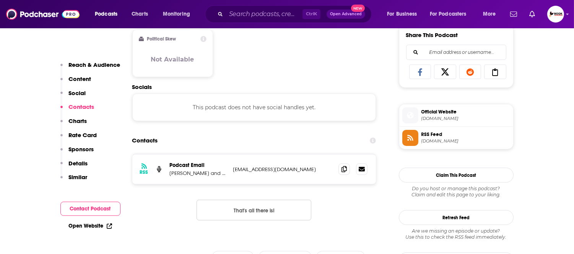
scroll to position [512, 0]
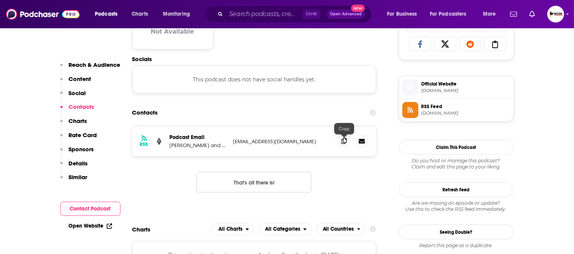
click at [346, 144] on icon at bounding box center [343, 141] width 5 height 6
click at [99, 226] on link "Open Website" at bounding box center [90, 226] width 43 height 6
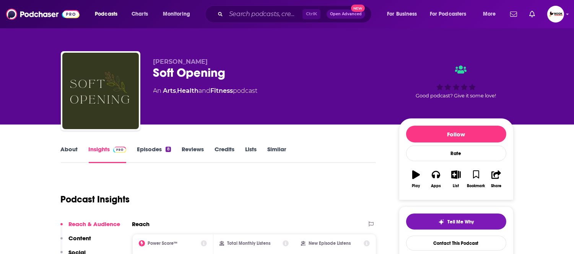
click at [71, 152] on link "About" at bounding box center [69, 155] width 17 height 18
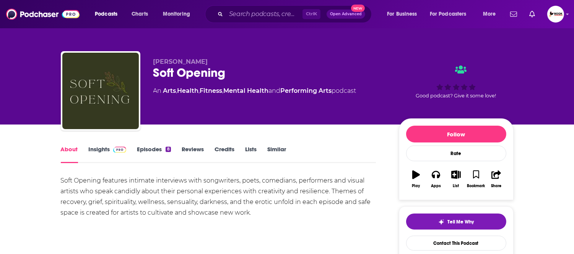
click at [102, 154] on link "Insights" at bounding box center [108, 155] width 38 height 18
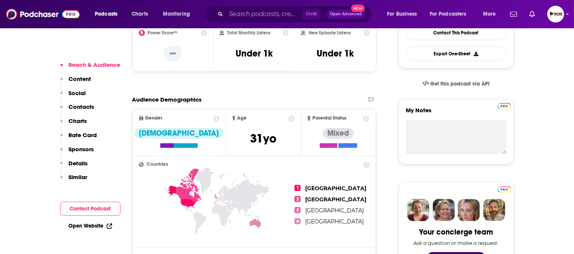
scroll to position [255, 0]
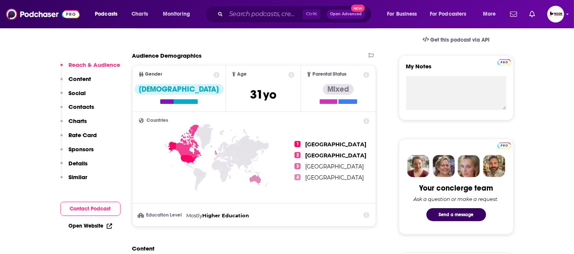
click at [83, 107] on p "Contacts" at bounding box center [82, 106] width 26 height 7
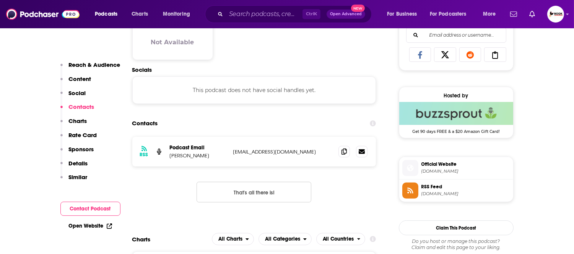
scroll to position [512, 0]
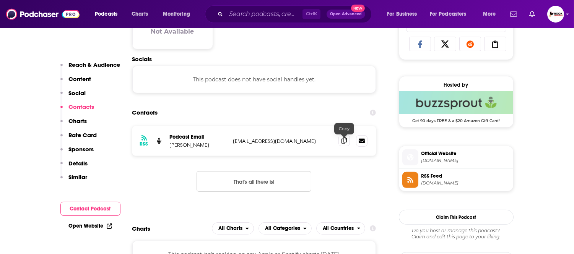
click at [343, 142] on icon at bounding box center [343, 141] width 5 height 6
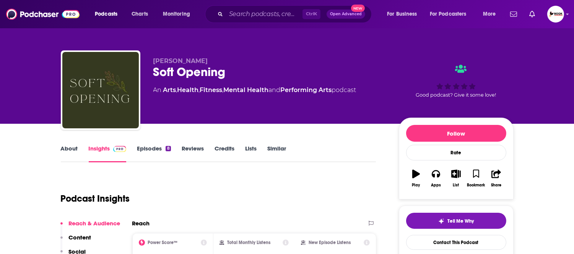
scroll to position [0, 0]
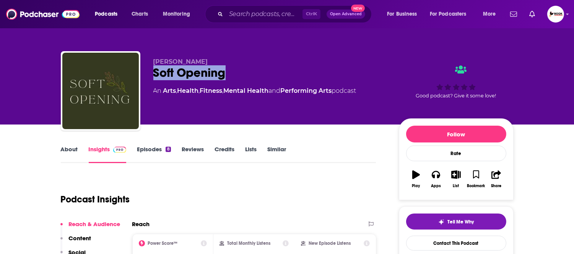
drag, startPoint x: 246, startPoint y: 78, endPoint x: 152, endPoint y: 78, distance: 94.0
click at [152, 78] on div "[PERSON_NAME] Soft Opening An Arts , Health , Fitness , Mental Health and Perfo…" at bounding box center [287, 92] width 453 height 83
copy h2 "Soft Opening"
click at [236, 70] on div "Soft Opening" at bounding box center [269, 72] width 233 height 15
drag, startPoint x: 239, startPoint y: 73, endPoint x: 139, endPoint y: 62, distance: 100.4
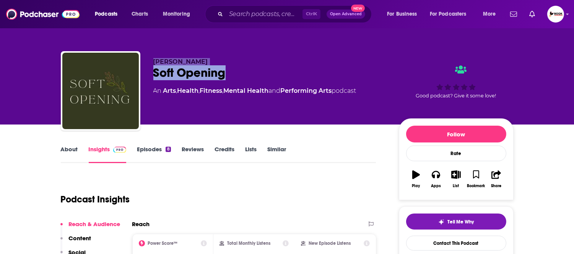
click at [139, 62] on div "[PERSON_NAME] Soft Opening An Arts , Health , Fitness , Mental Health and Perfo…" at bounding box center [287, 92] width 453 height 83
click at [232, 56] on div "[PERSON_NAME] Soft Opening An Arts , Health , Fitness , Mental Health and Perfo…" at bounding box center [287, 92] width 453 height 83
drag, startPoint x: 232, startPoint y: 59, endPoint x: 129, endPoint y: 58, distance: 103.2
click at [129, 58] on div "[PERSON_NAME] Soft Opening An Arts , Health , Fitness , Mental Health and Perfo…" at bounding box center [287, 92] width 453 height 83
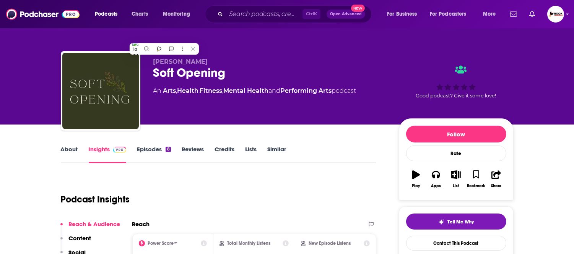
copy div "[PERSON_NAME]"
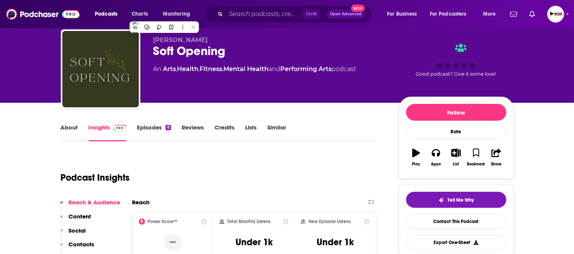
scroll to position [42, 0]
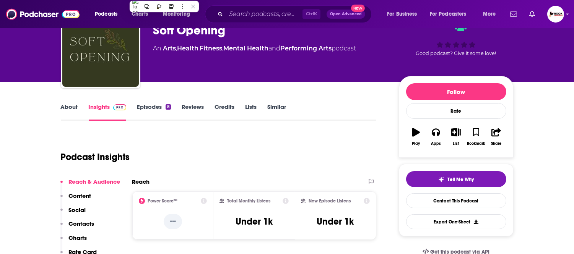
drag, startPoint x: 83, startPoint y: 224, endPoint x: 88, endPoint y: 222, distance: 5.2
click at [83, 224] on p "Contacts" at bounding box center [82, 223] width 26 height 7
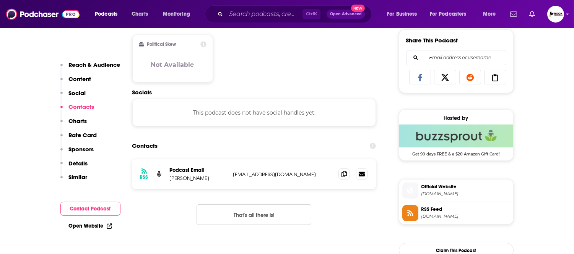
scroll to position [512, 0]
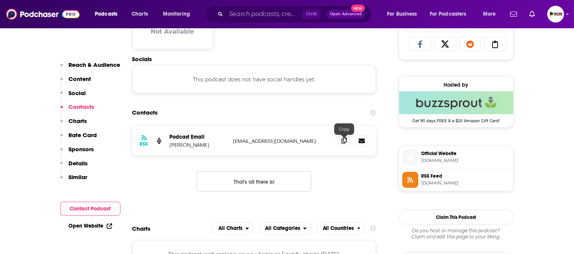
click at [346, 142] on icon at bounding box center [343, 141] width 5 height 6
click at [84, 226] on link "Open Website" at bounding box center [90, 226] width 43 height 6
